Goal: Information Seeking & Learning: Check status

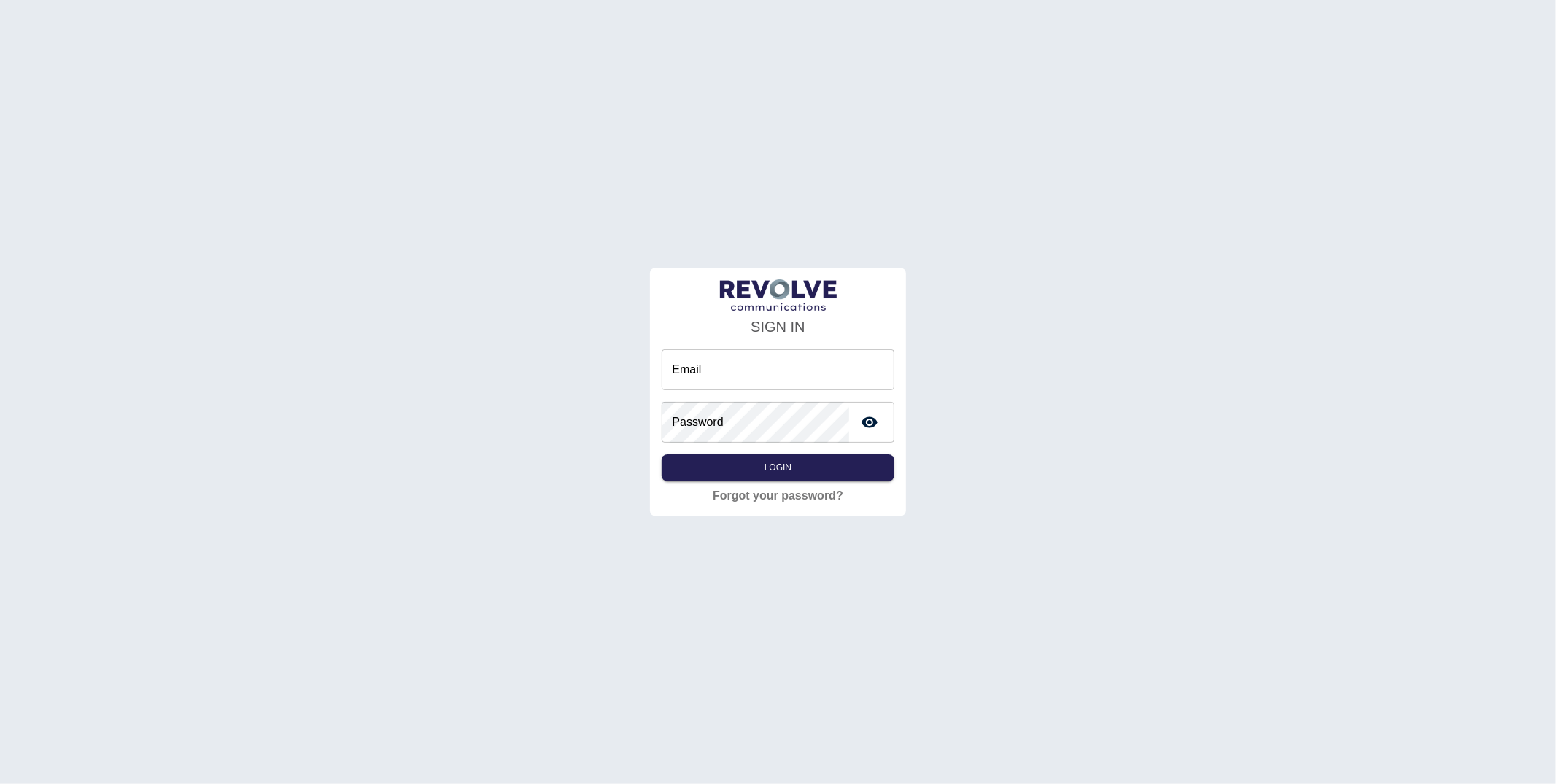
drag, startPoint x: 0, startPoint y: 0, endPoint x: 719, endPoint y: 374, distance: 810.5
click at [719, 374] on input "Email" at bounding box center [778, 370] width 232 height 41
type input "**********"
click at [734, 455] on button "Login" at bounding box center [778, 468] width 232 height 27
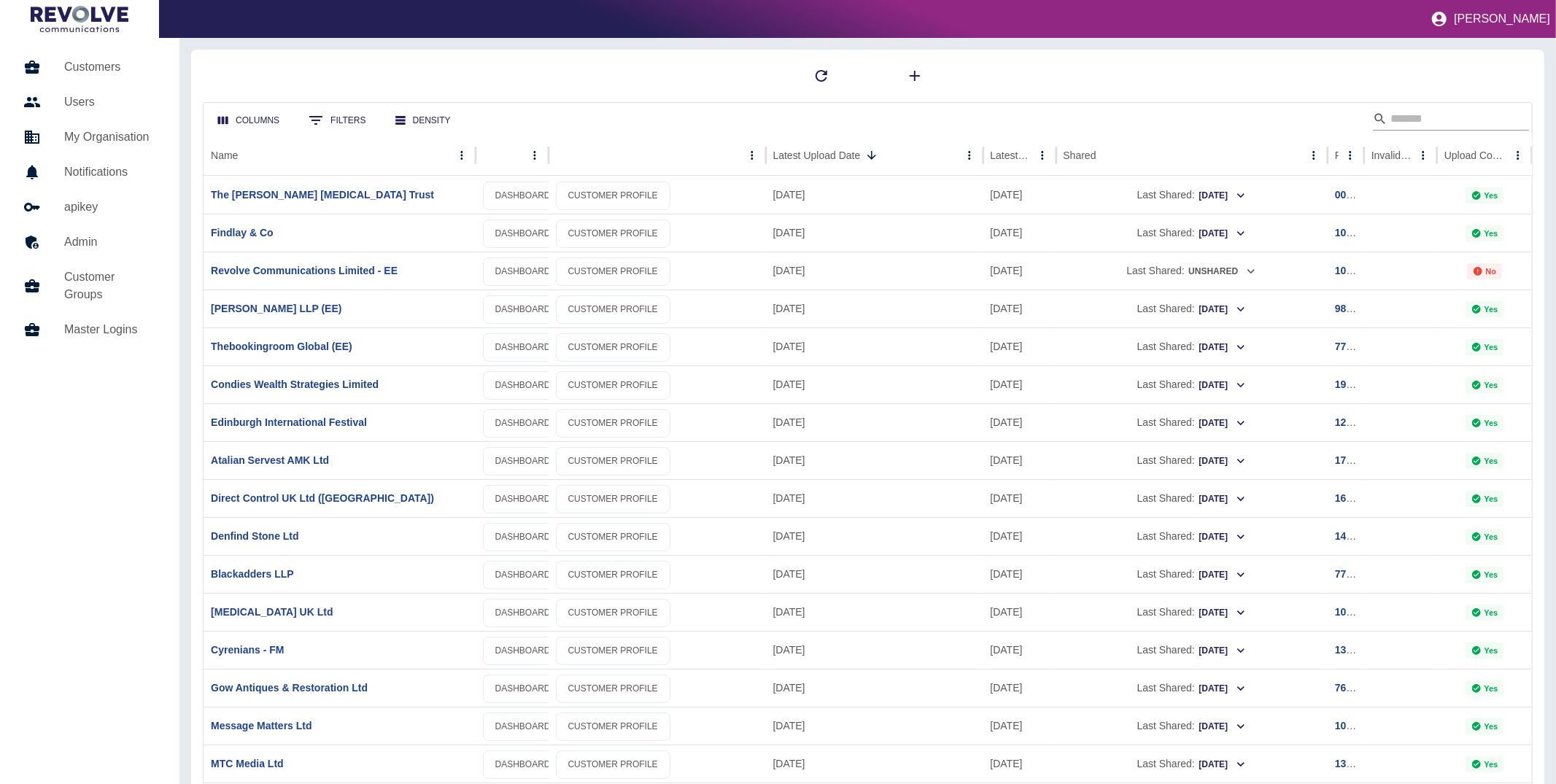
click at [1401, 109] on input "Search" at bounding box center [1449, 119] width 117 height 23
type input "**********"
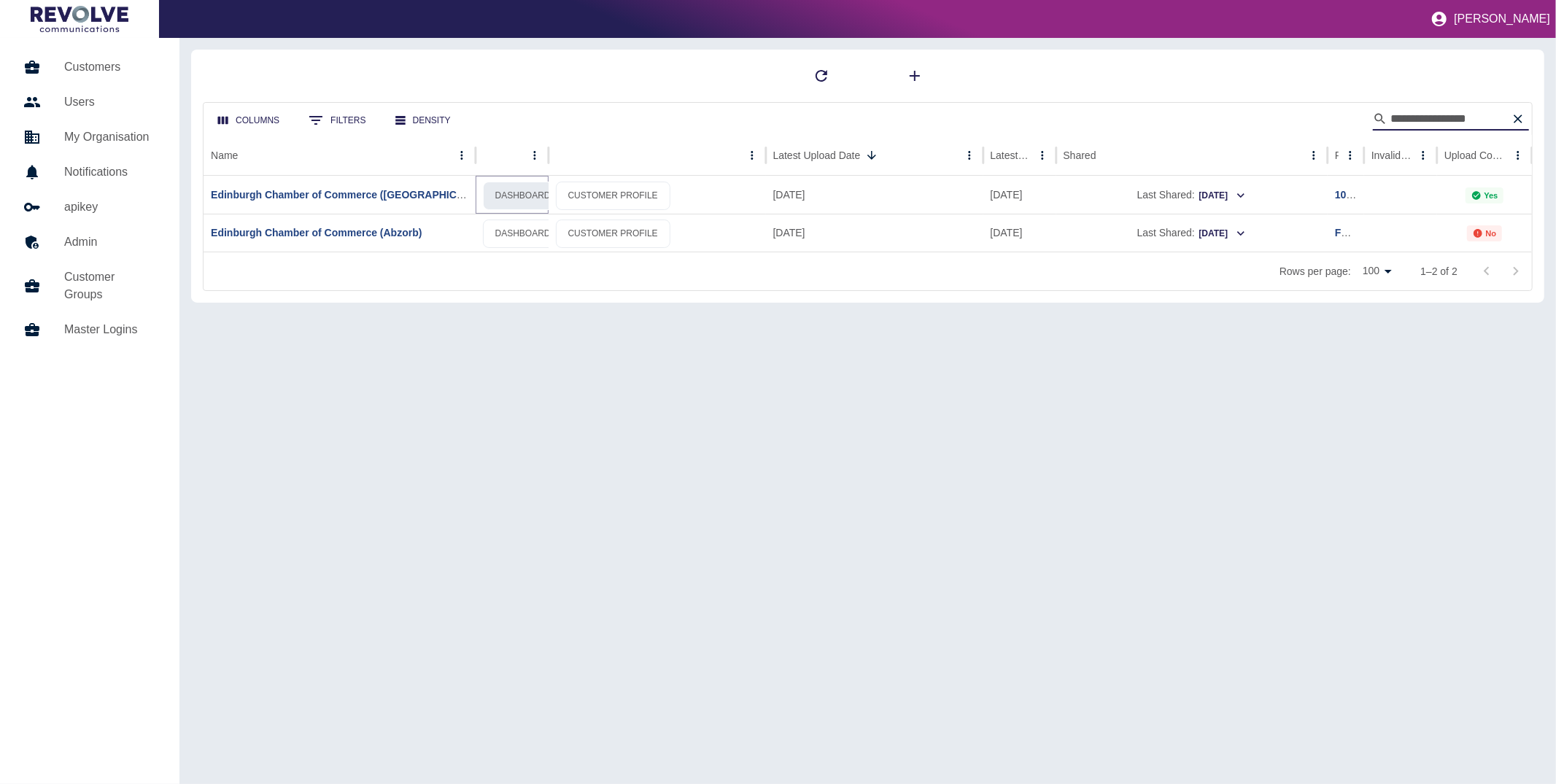
click at [535, 190] on link "DASHBOARD" at bounding box center [523, 196] width 80 height 29
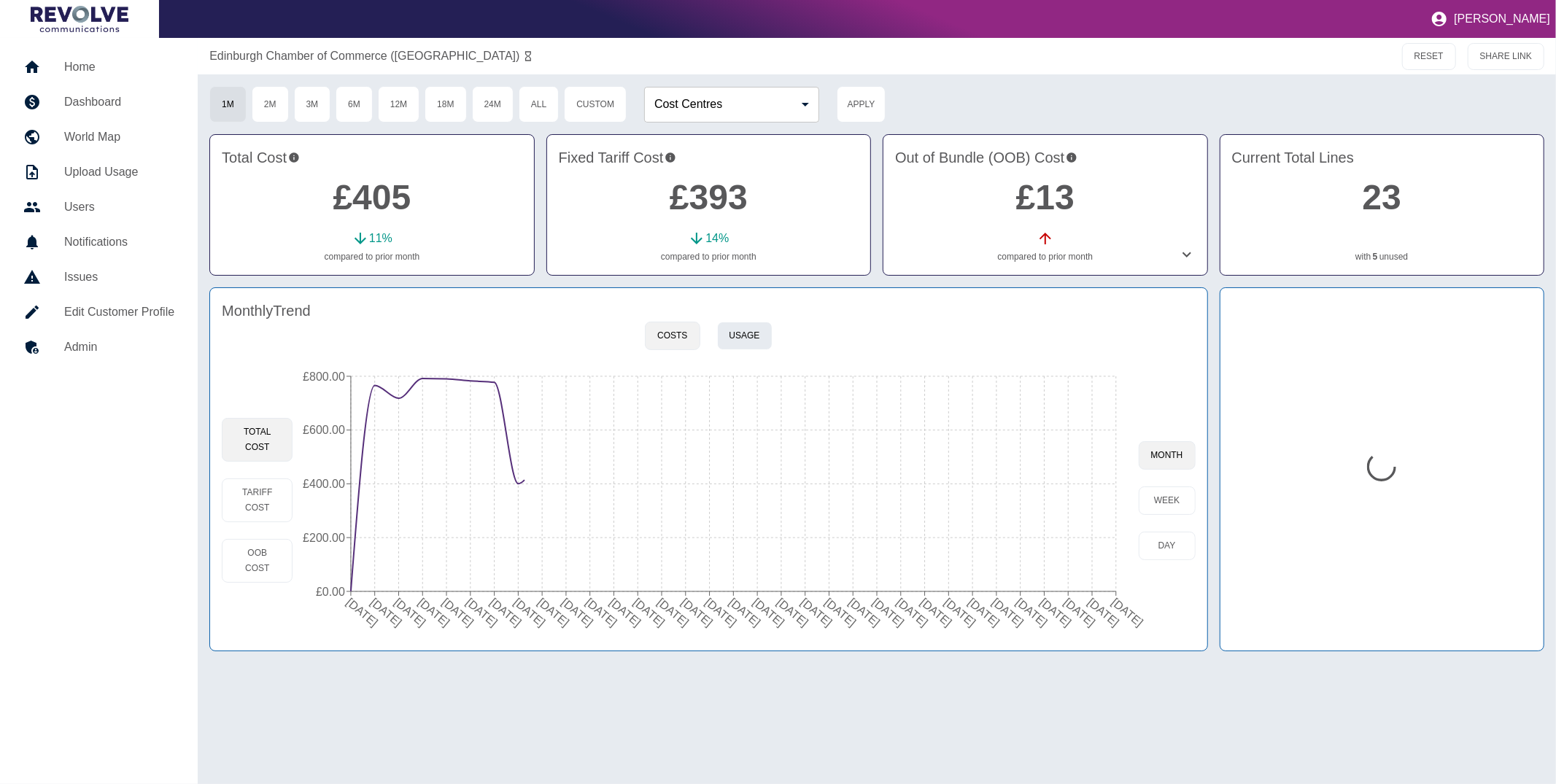
click at [746, 340] on button "Usage" at bounding box center [745, 336] width 56 height 29
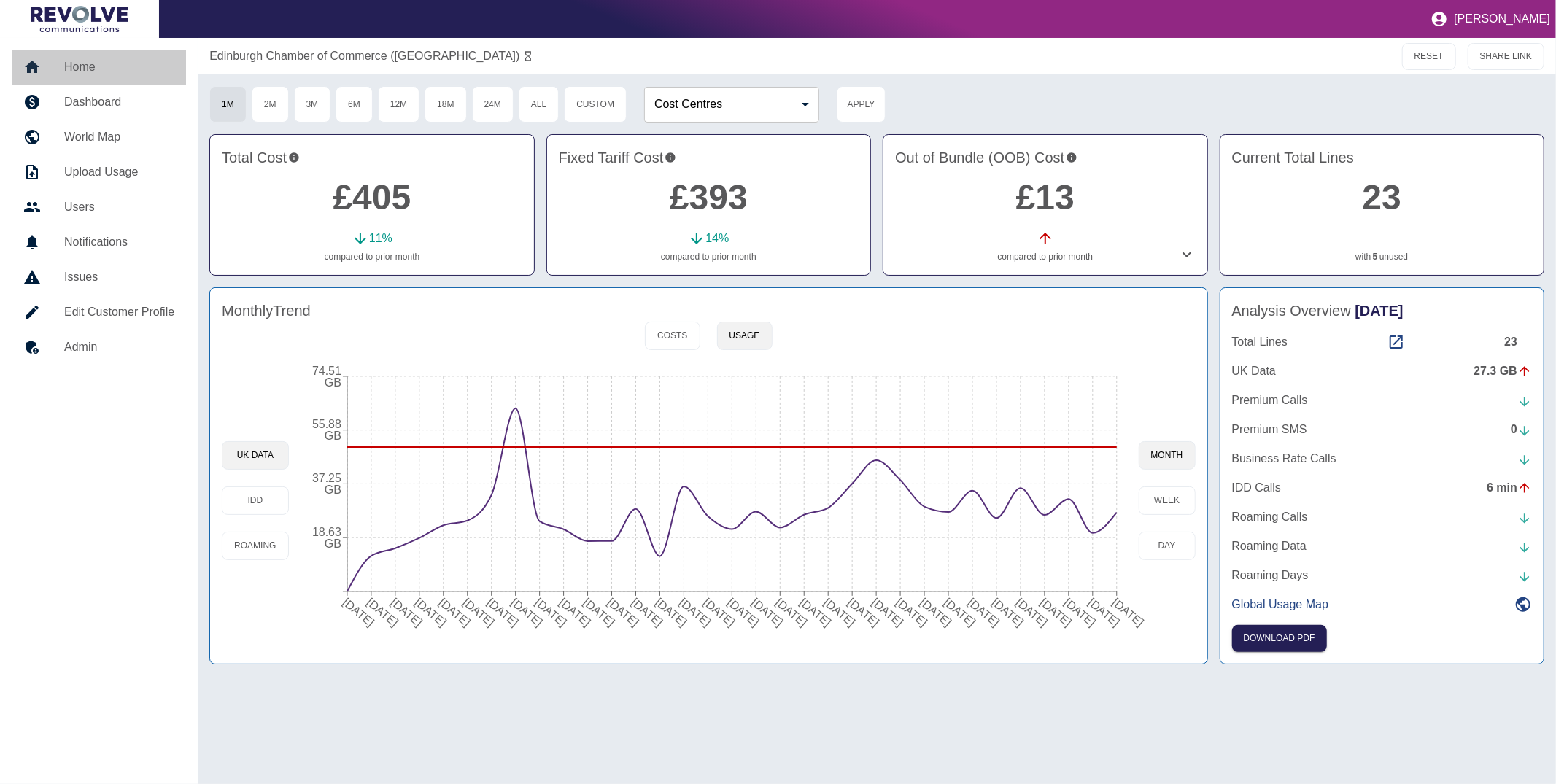
click at [66, 58] on h5 "Home" at bounding box center [119, 67] width 110 height 17
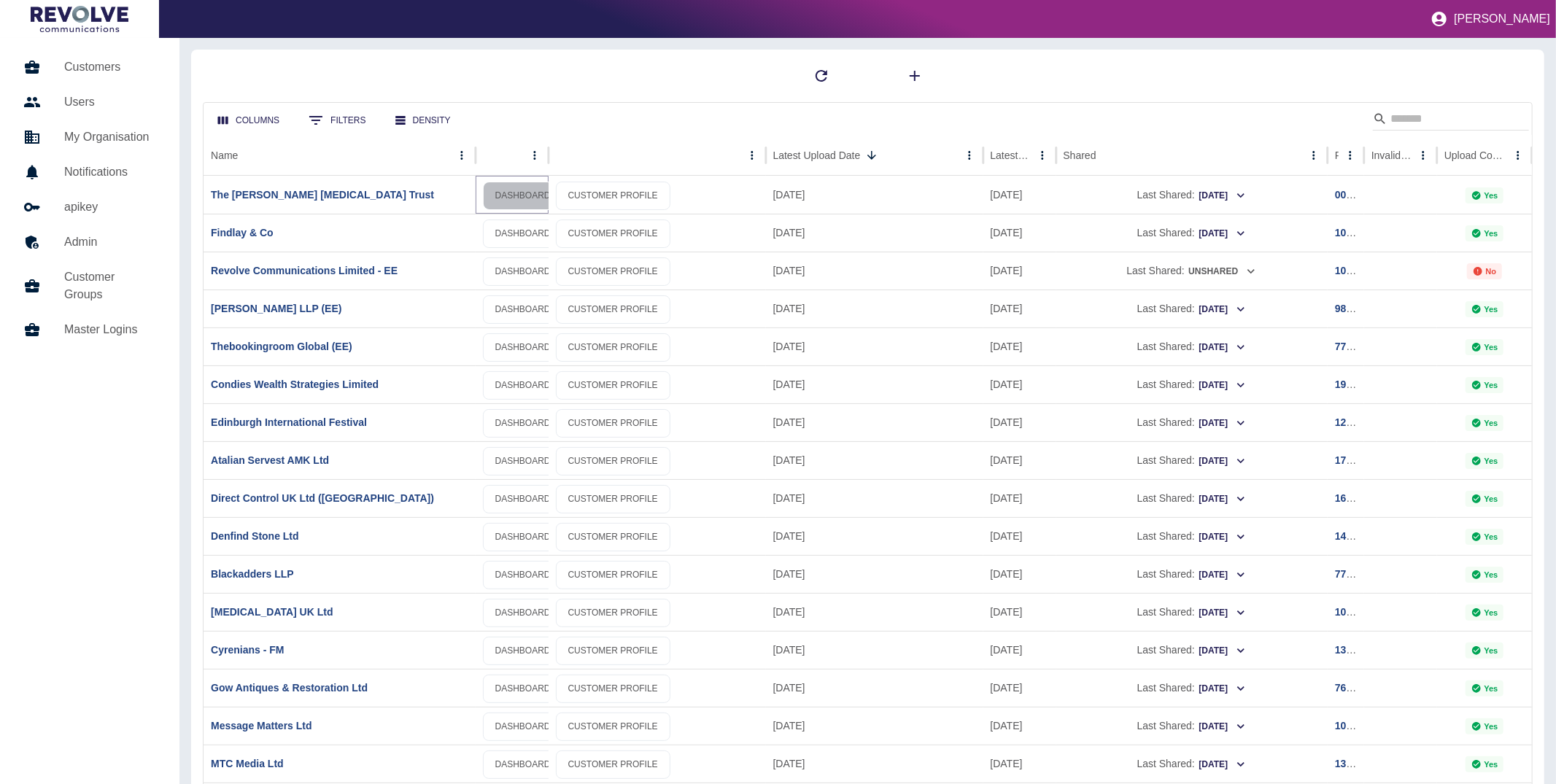
click at [523, 193] on link "DASHBOARD" at bounding box center [523, 196] width 80 height 29
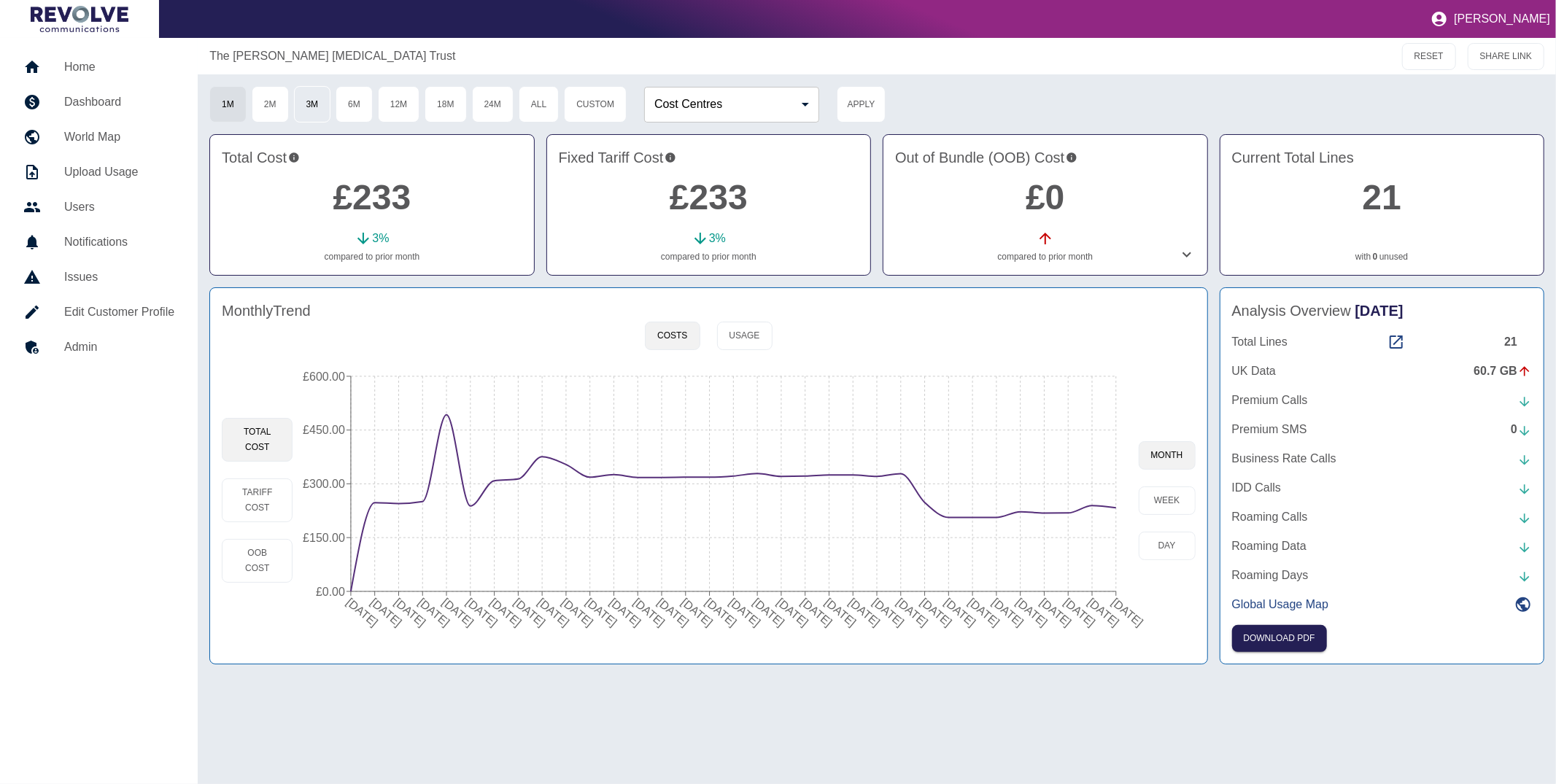
click at [298, 110] on button "3M" at bounding box center [312, 104] width 37 height 36
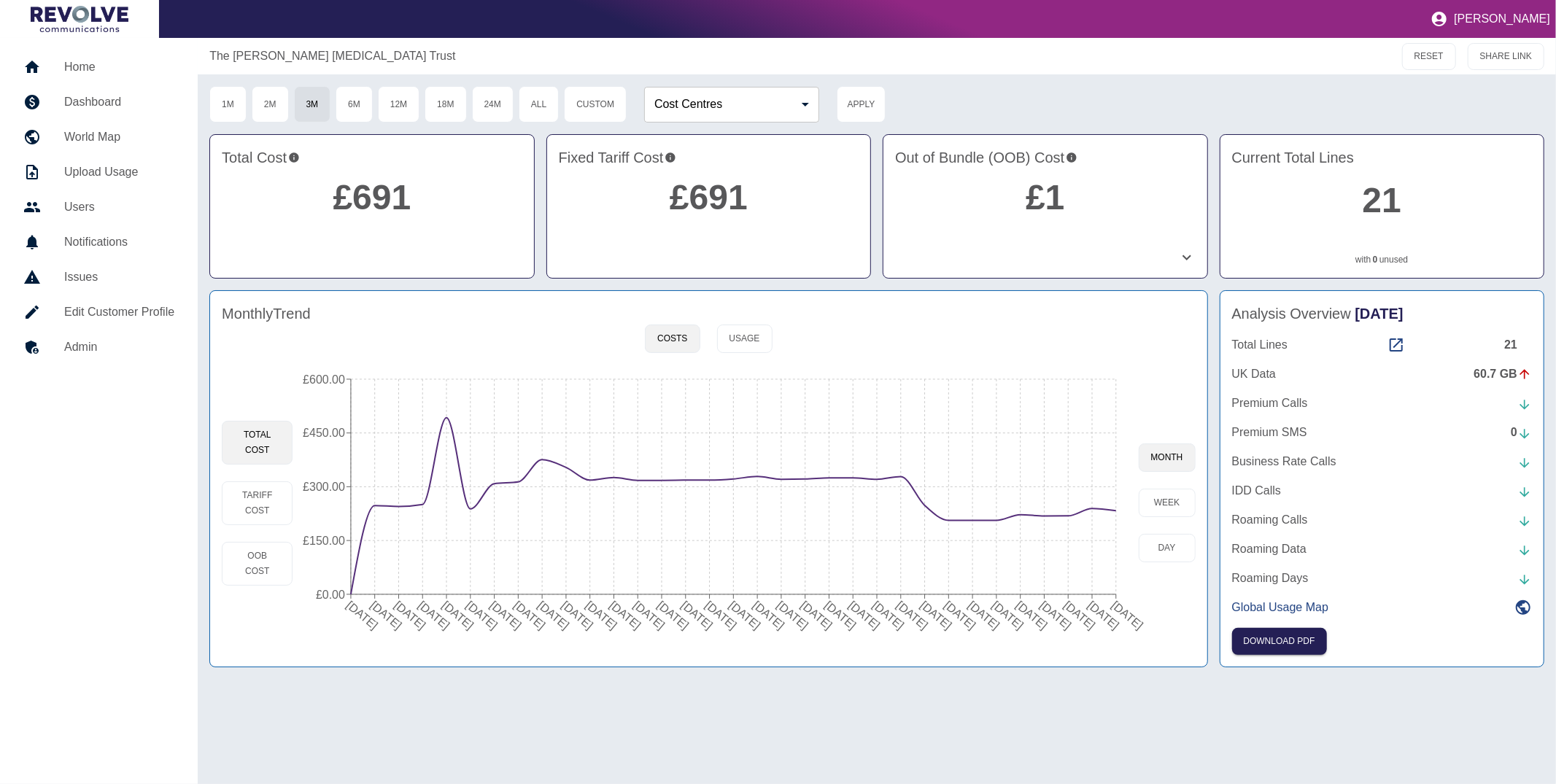
click at [1395, 204] on link "21" at bounding box center [1382, 200] width 38 height 38
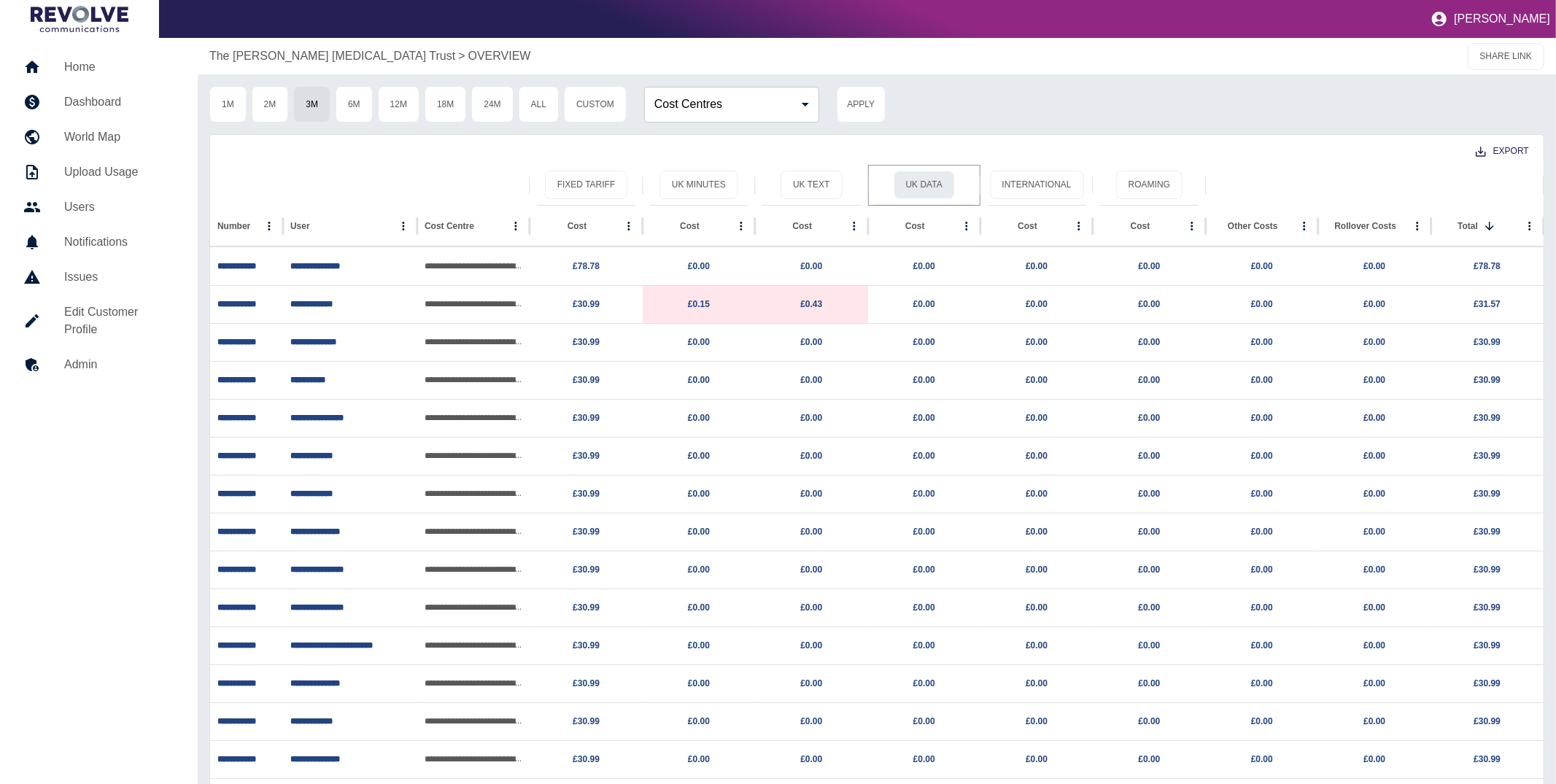
click at [927, 189] on button "UK Data" at bounding box center [924, 185] width 61 height 29
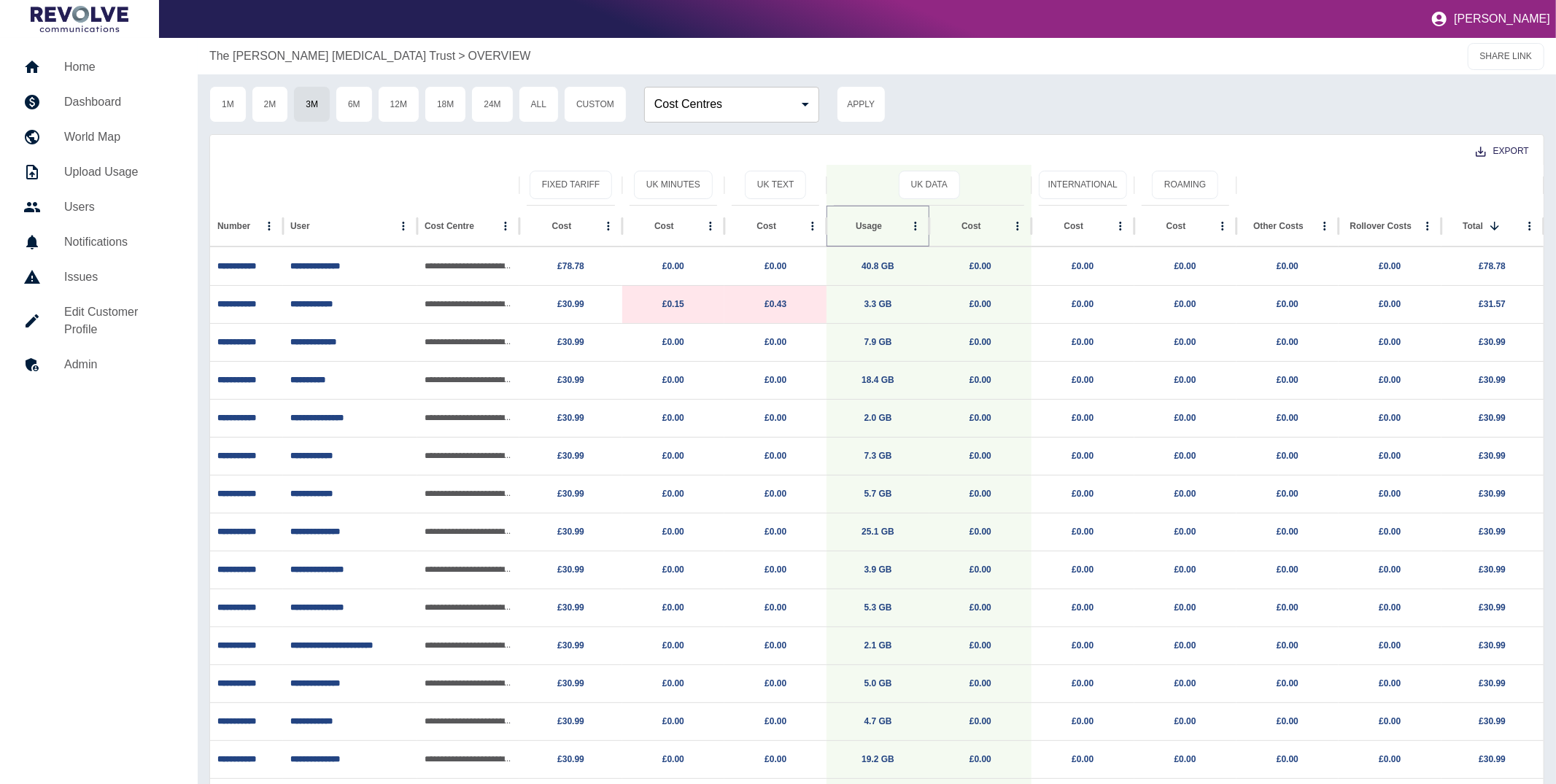
click at [890, 228] on icon "Sort" at bounding box center [893, 226] width 9 height 9
click at [283, 48] on p "The [PERSON_NAME] [MEDICAL_DATA] Trust" at bounding box center [332, 56] width 246 height 17
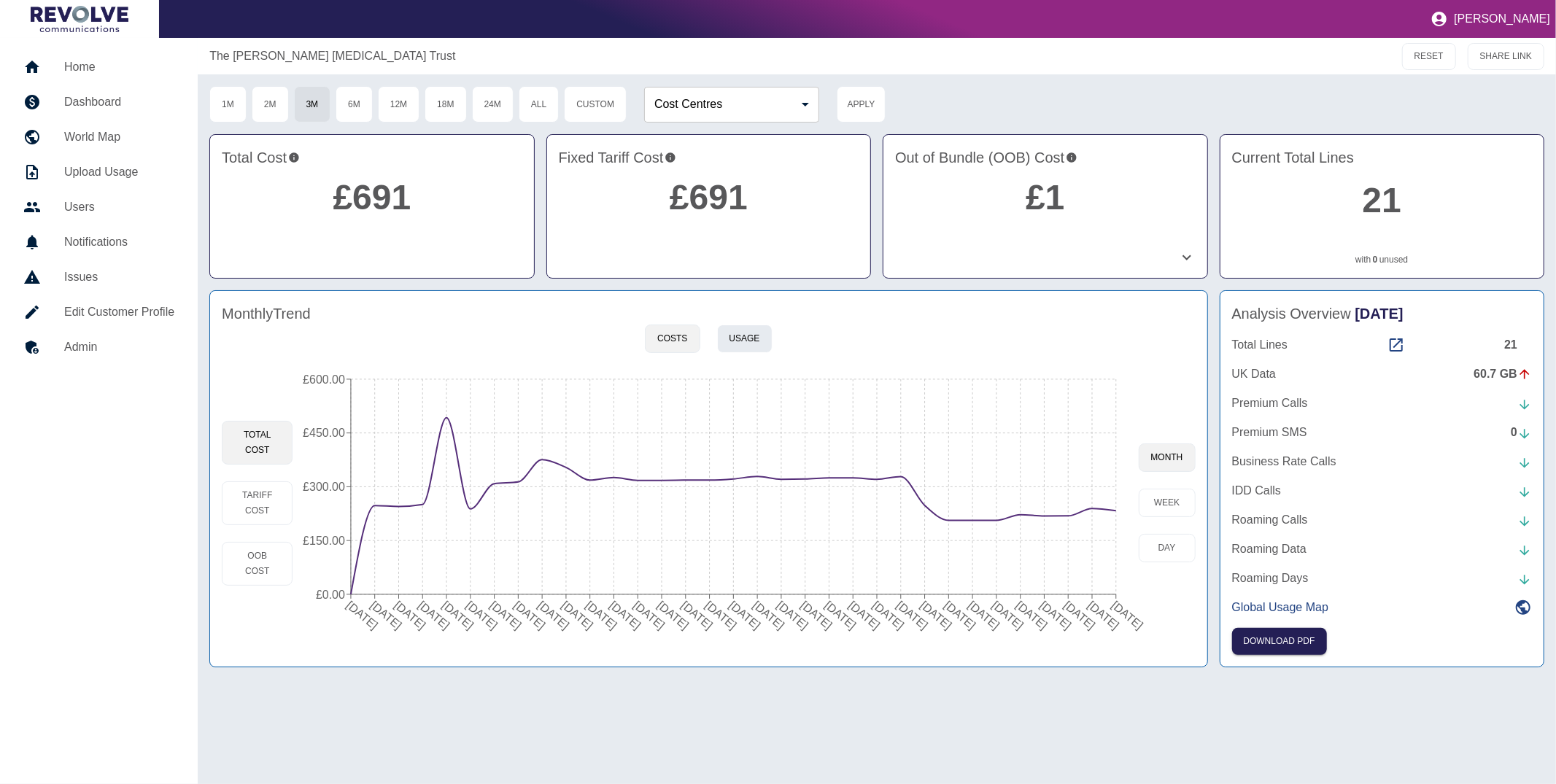
click at [737, 341] on button "Usage" at bounding box center [745, 339] width 56 height 29
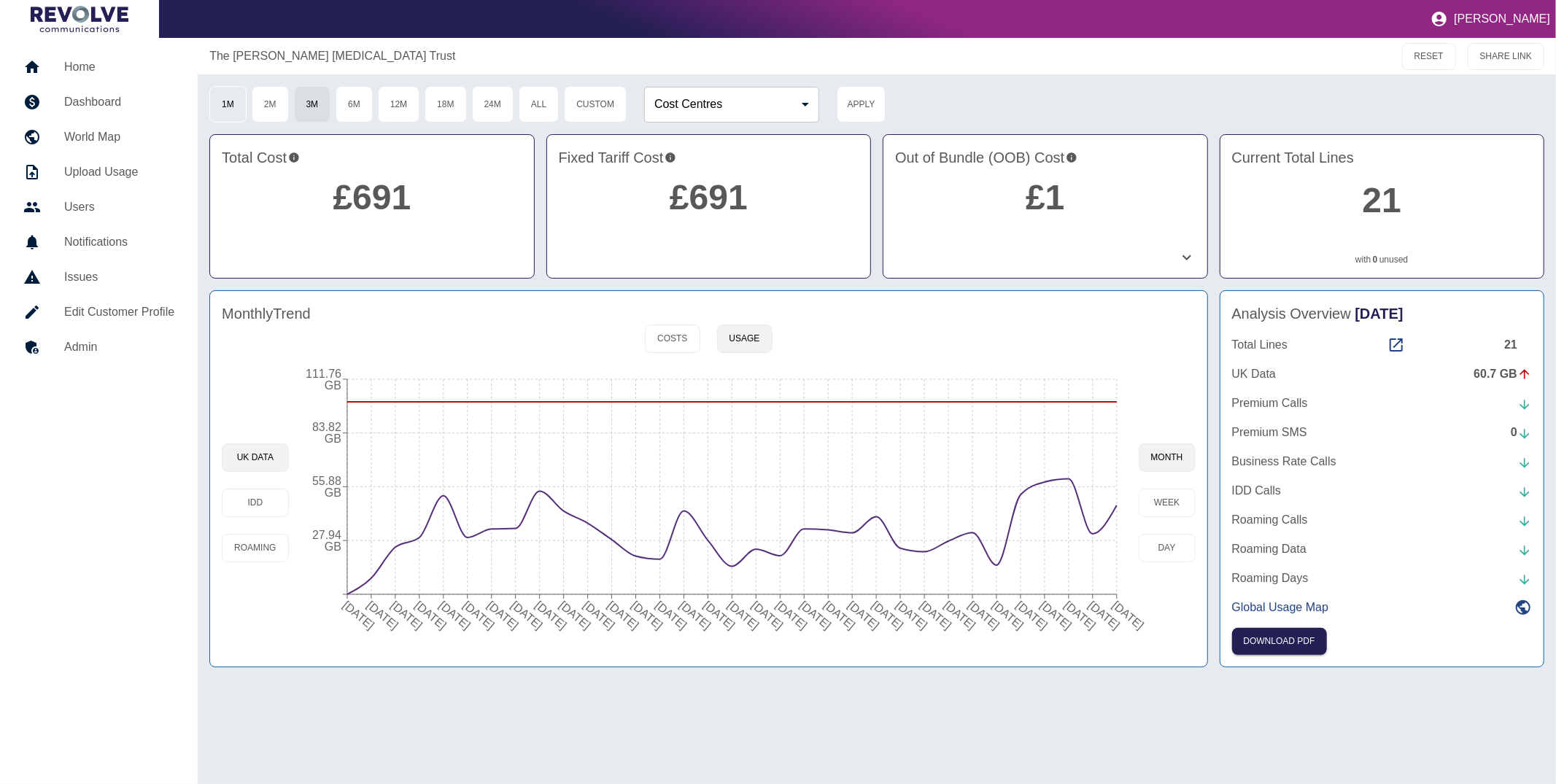
click at [228, 108] on button "1M" at bounding box center [228, 104] width 37 height 36
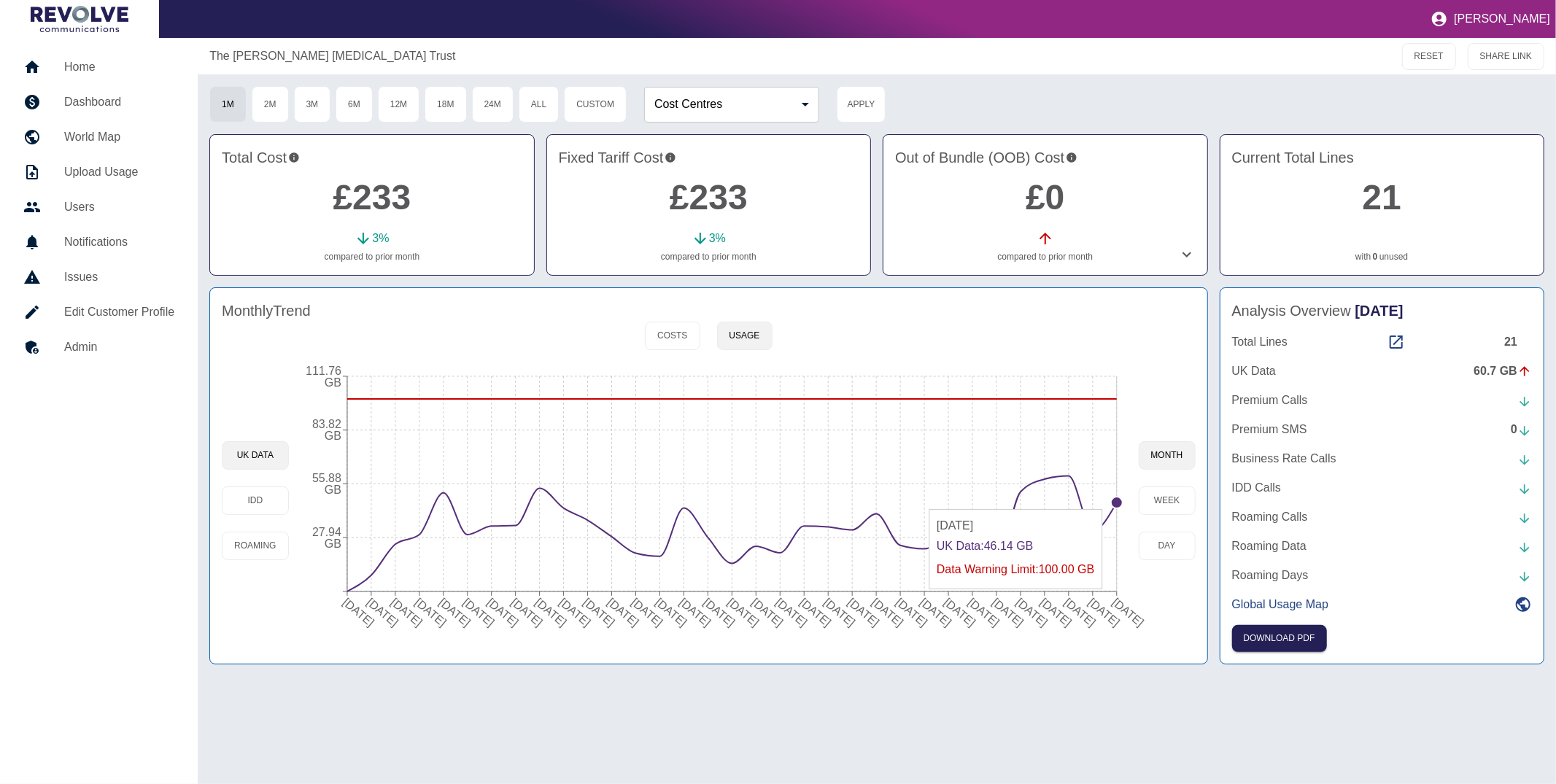
click at [1116, 502] on circle at bounding box center [1116, 503] width 11 height 11
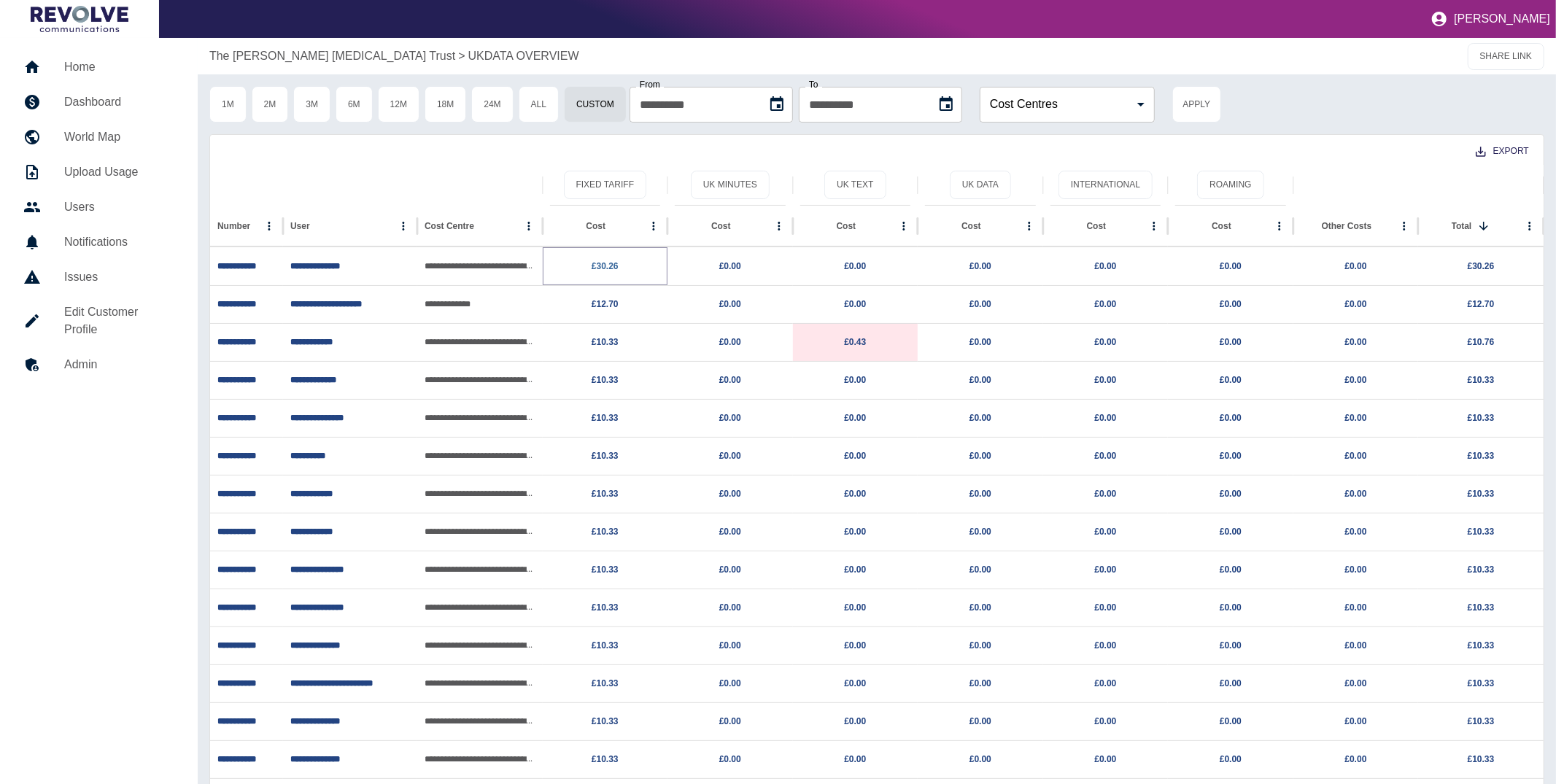
click at [598, 266] on link "£30.26" at bounding box center [605, 266] width 27 height 11
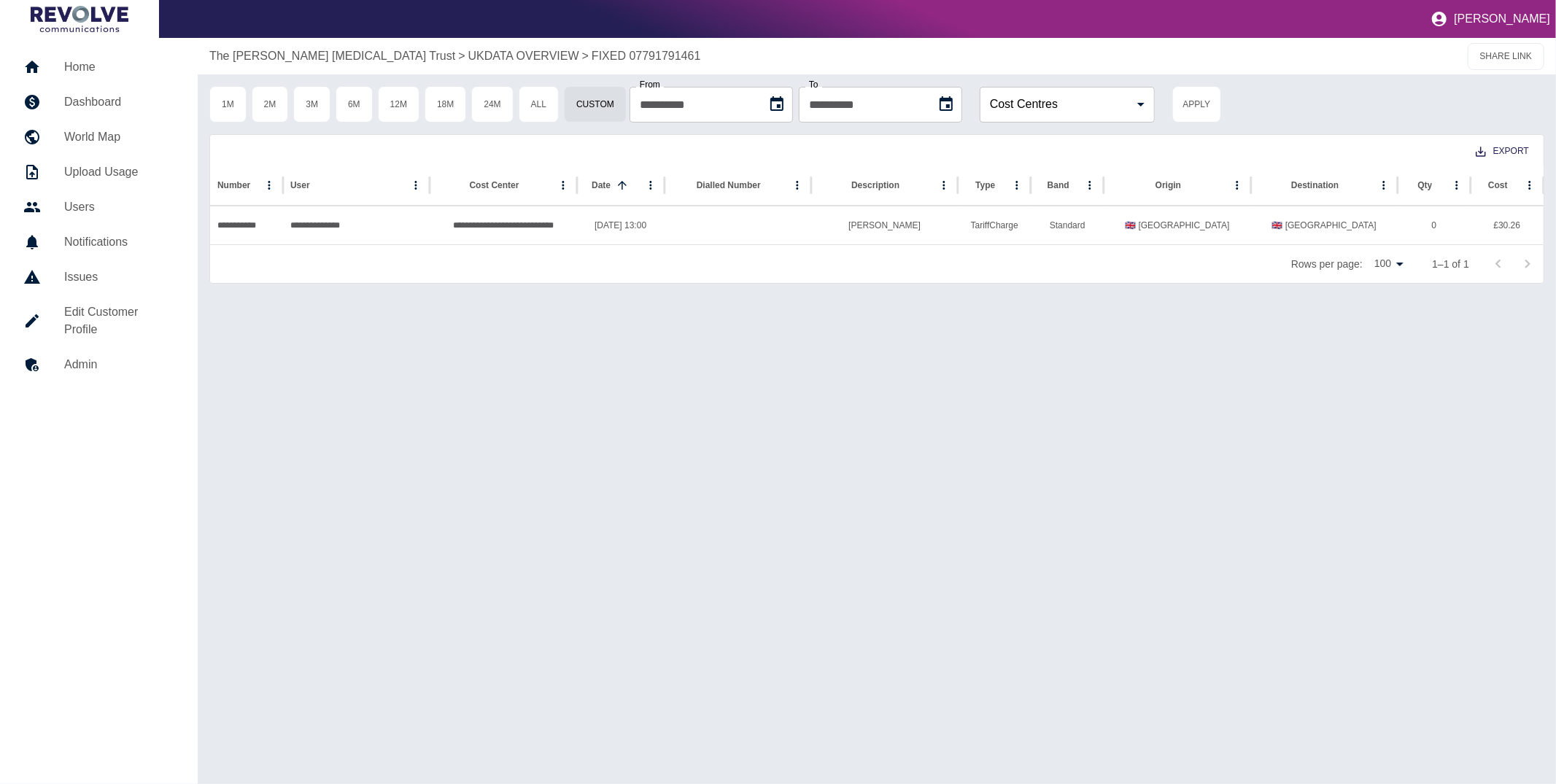
click at [350, 54] on p "The [PERSON_NAME] [MEDICAL_DATA] Trust" at bounding box center [332, 56] width 246 height 17
